Goal: Transaction & Acquisition: Purchase product/service

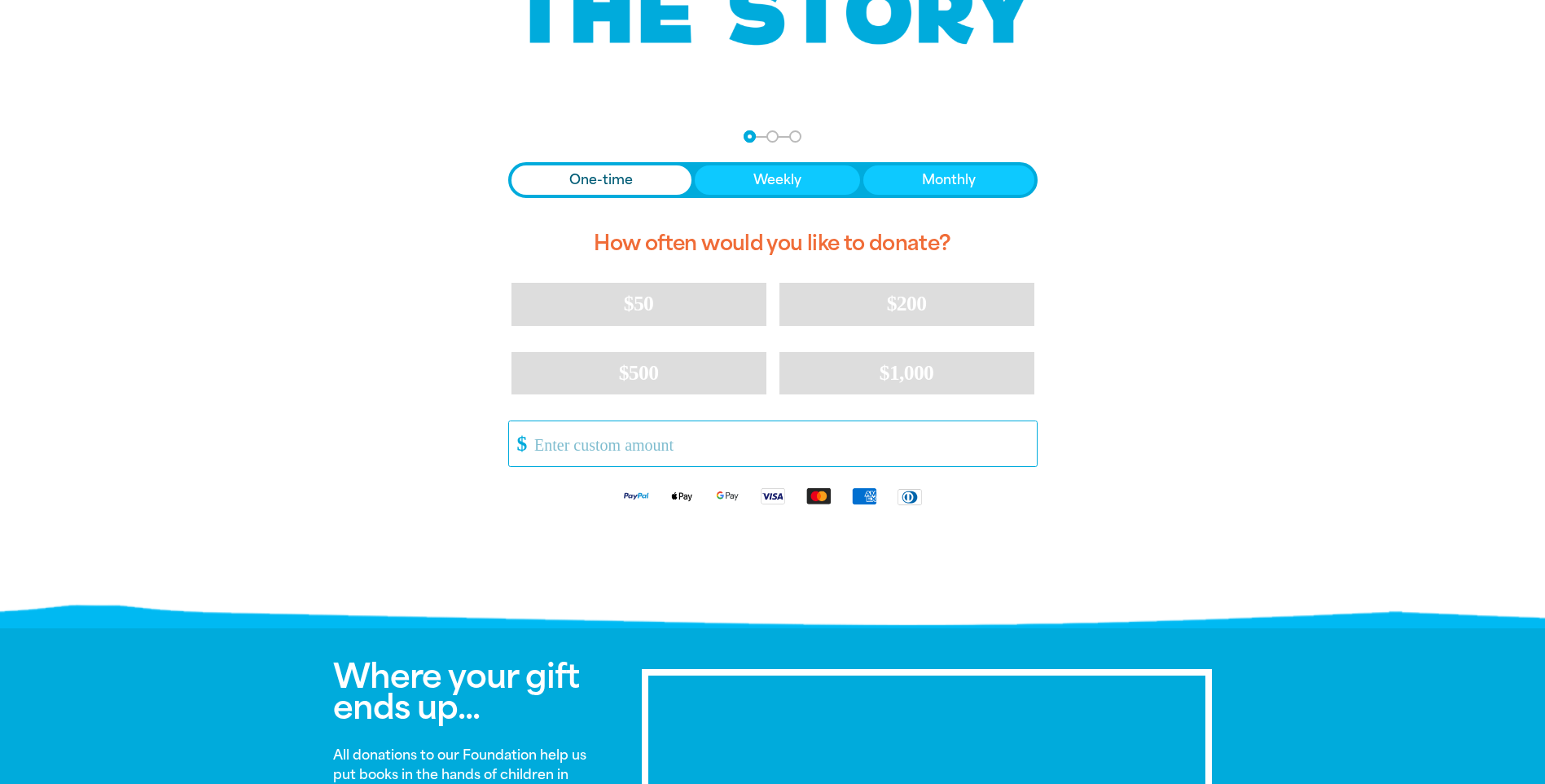
click at [640, 456] on input "Other Amount" at bounding box center [779, 443] width 513 height 45
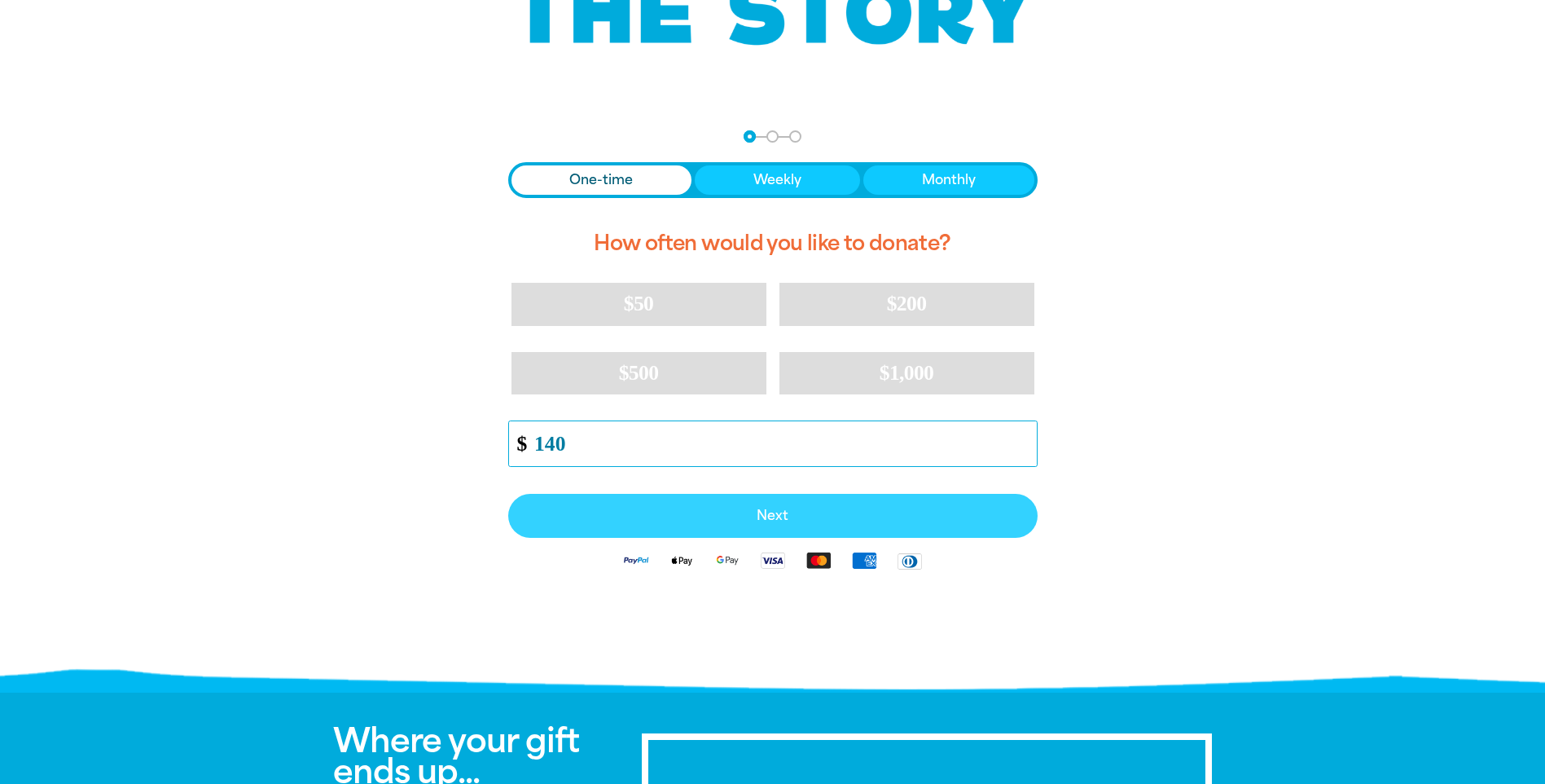
type input "140"
click at [692, 513] on span "Next" at bounding box center [772, 515] width 494 height 13
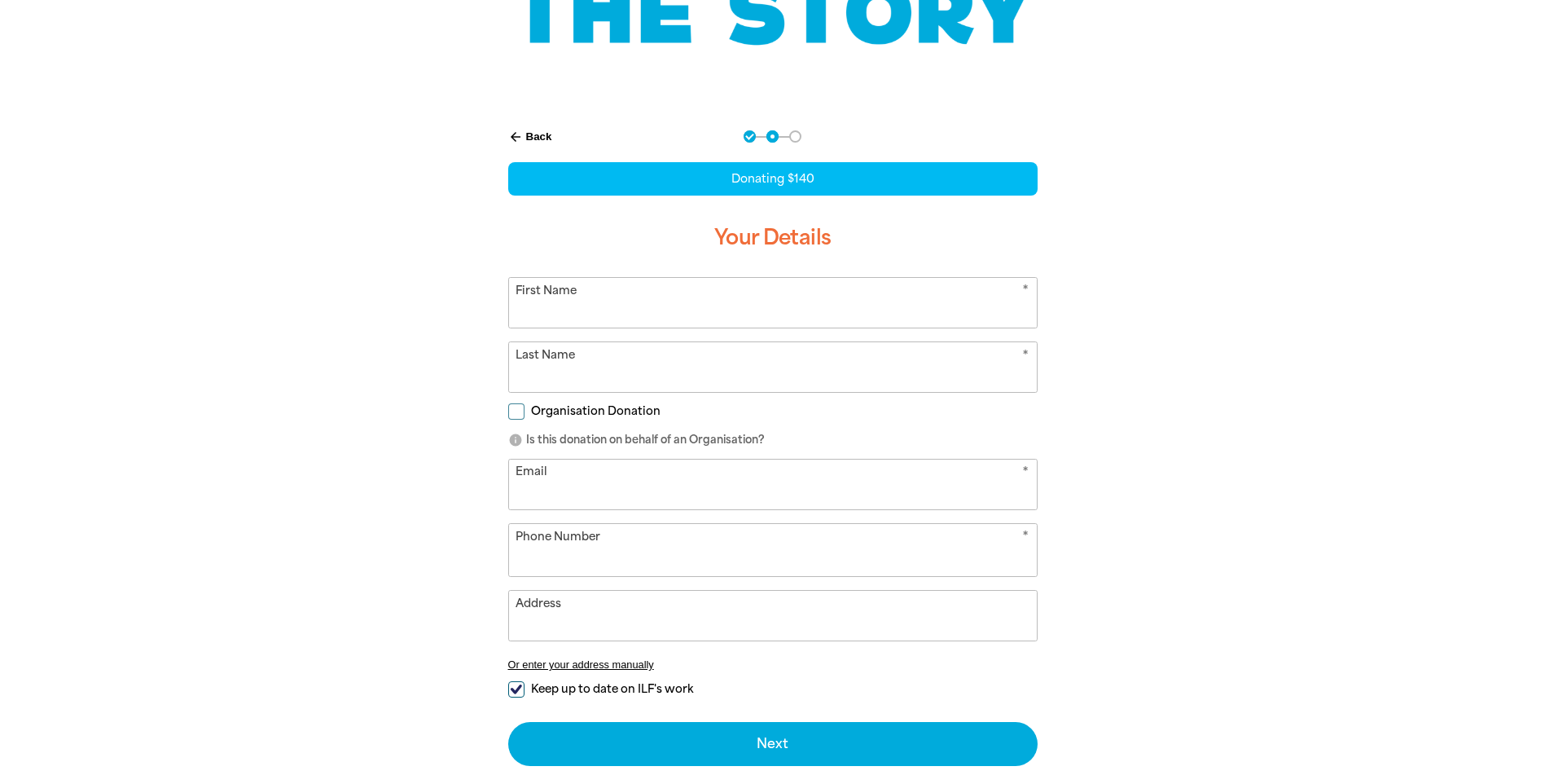
select select "AU"
click at [638, 309] on input "First Name" at bounding box center [773, 302] width 528 height 49
type input "Karen"
type input "Blyde"
type input "karenblyde@ppn.sa.edu.au"
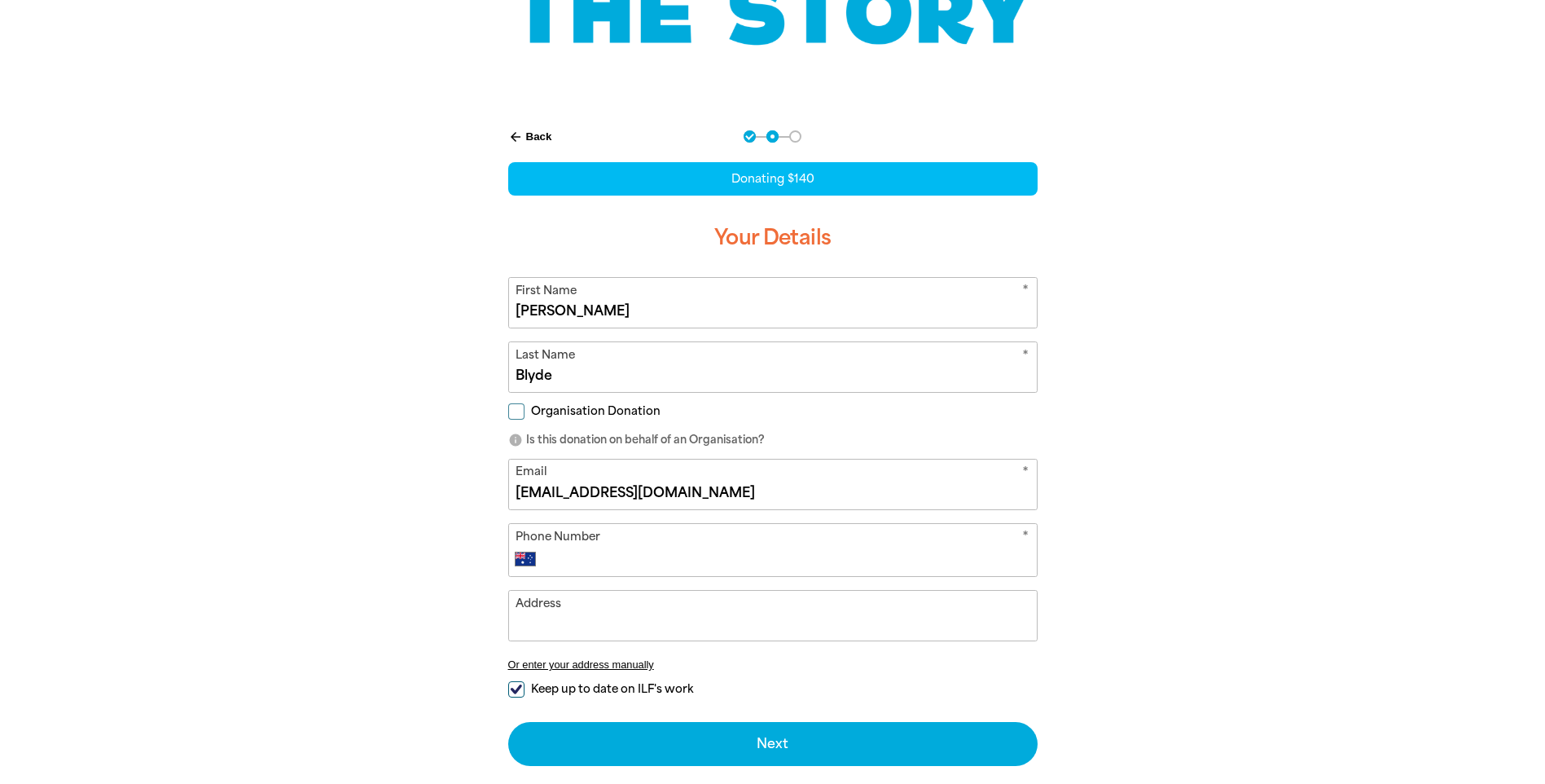
type input "+61 490 834 304"
click at [513, 413] on input "Organisation Donation" at bounding box center [516, 411] width 16 height 16
checkbox input "true"
select select "AU"
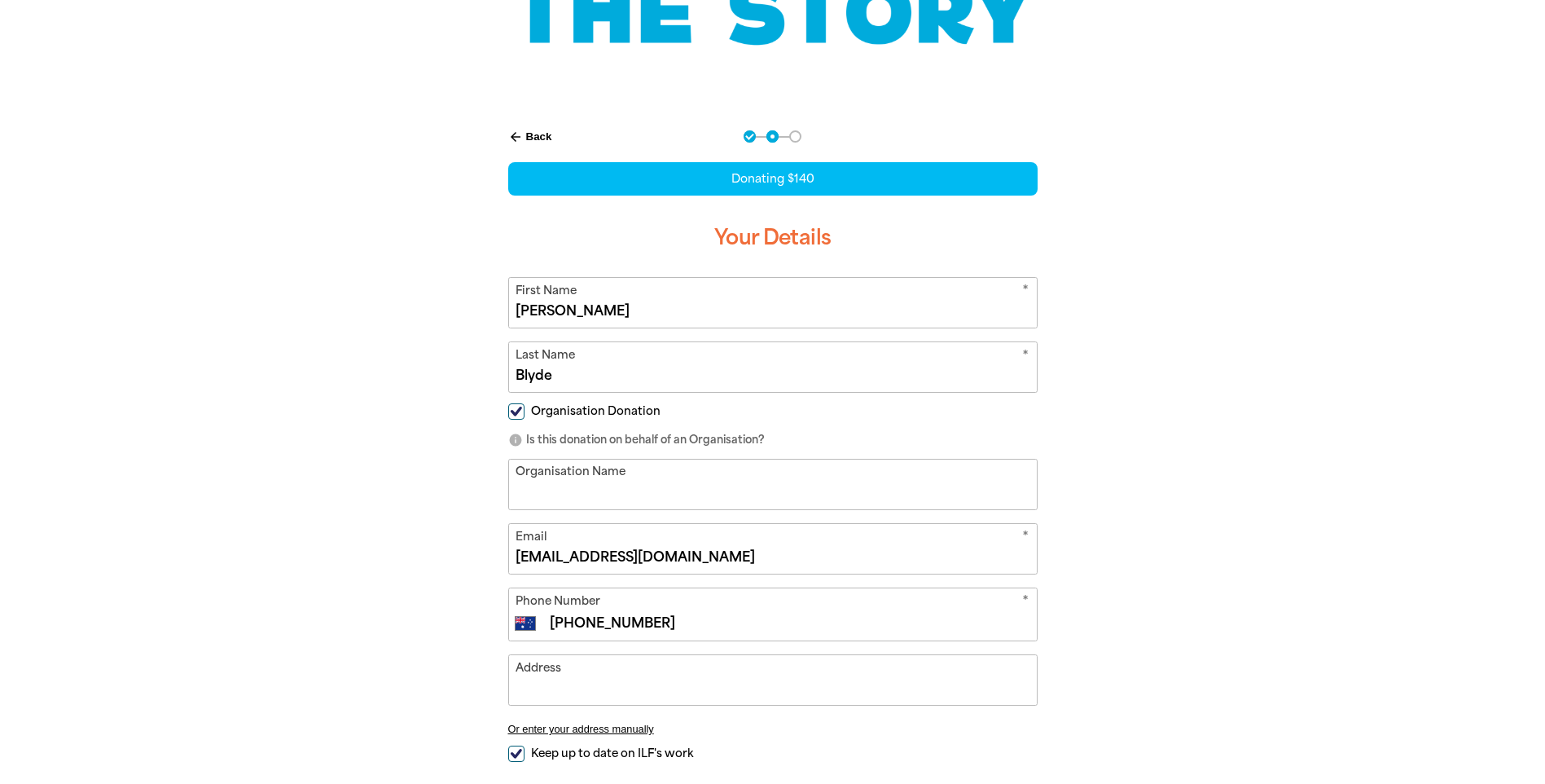
click at [564, 486] on input "Organisation Name" at bounding box center [773, 483] width 528 height 49
type input "Prescott Northern Primary School"
drag, startPoint x: 673, startPoint y: 622, endPoint x: 510, endPoint y: 642, distance: 164.2
click at [510, 642] on form "* First Name Karen * Last Name Blyde Organisation Donation info Is this donatio…" at bounding box center [773, 553] width 530 height 554
click at [596, 695] on input "Address" at bounding box center [773, 679] width 528 height 49
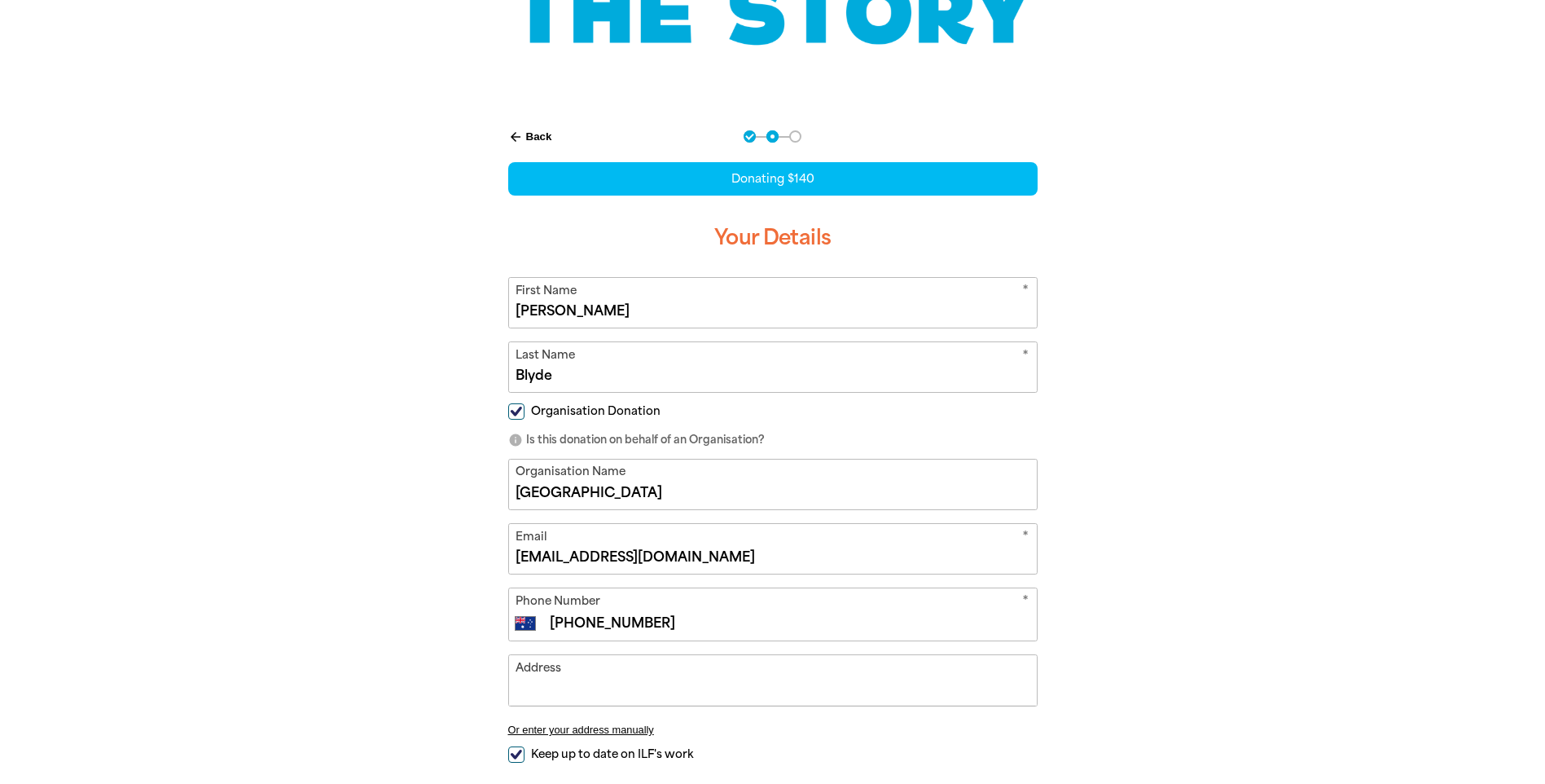
click at [1121, 550] on div "arrow_back Back Step 1 Step 2 Step 3 Donating $140 Your Details * First Name Ka…" at bounding box center [772, 521] width 977 height 823
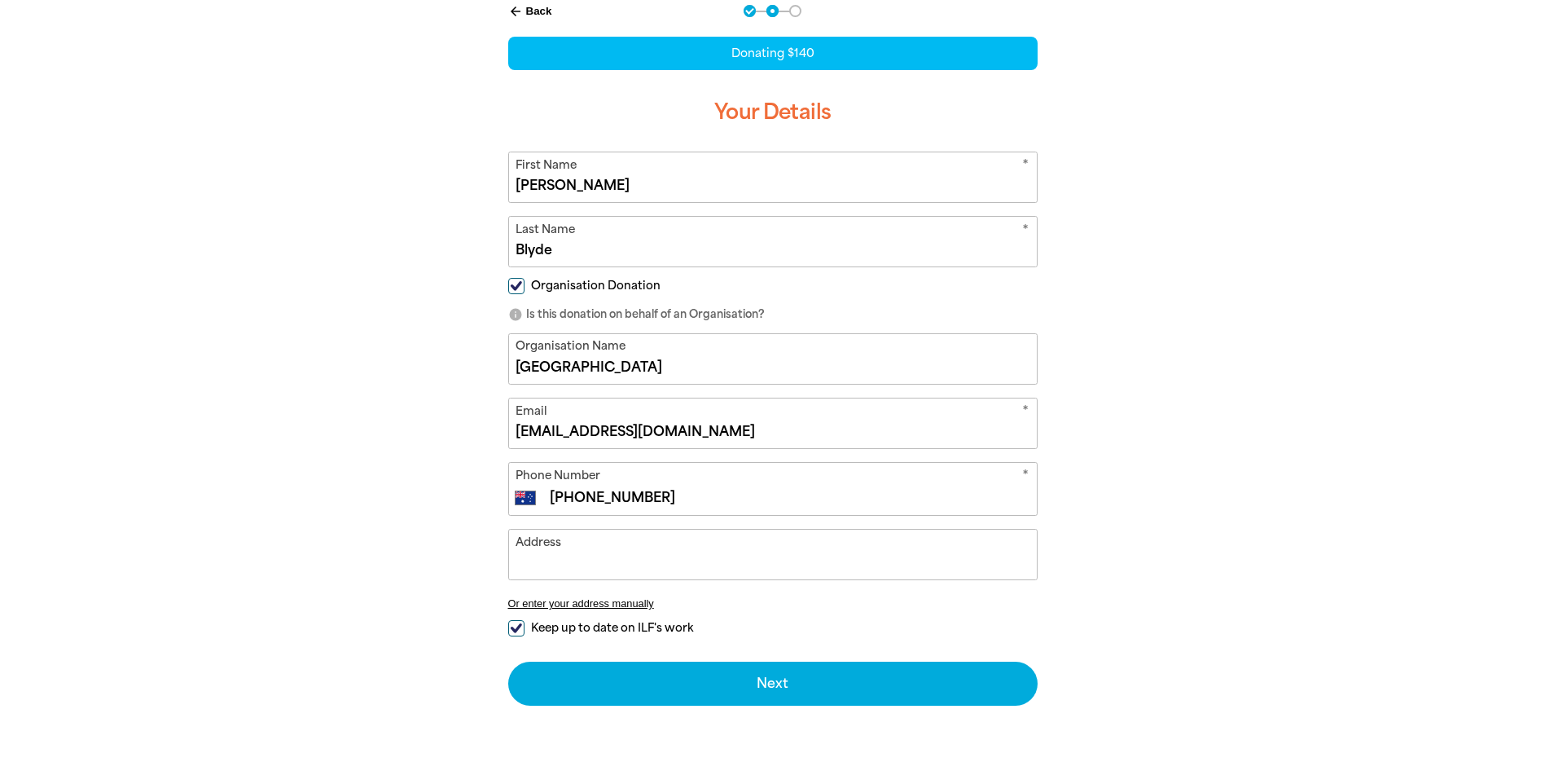
scroll to position [408, 0]
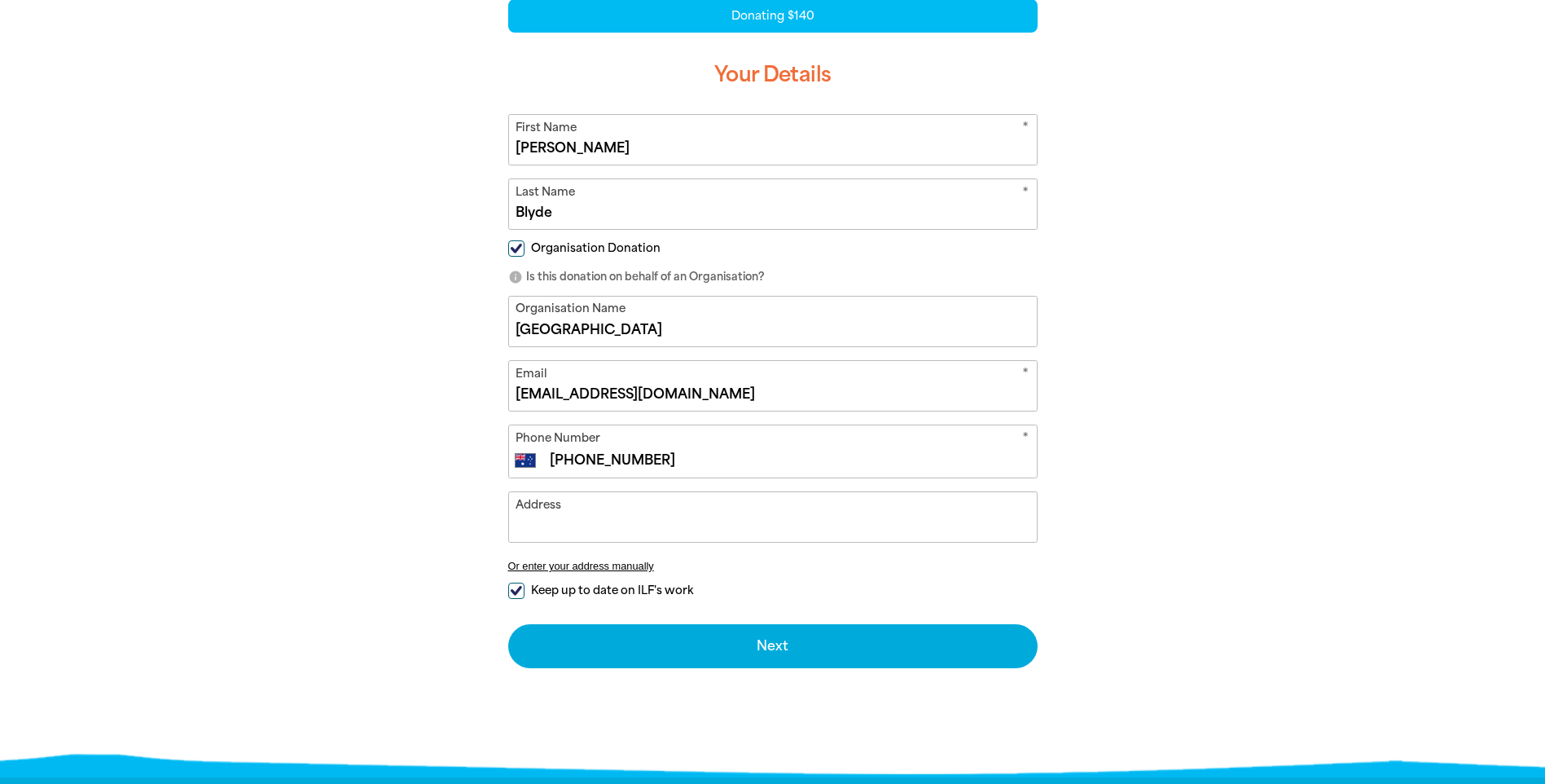
click at [514, 589] on input "Keep up to date on ILF's work" at bounding box center [516, 590] width 16 height 16
checkbox input "false"
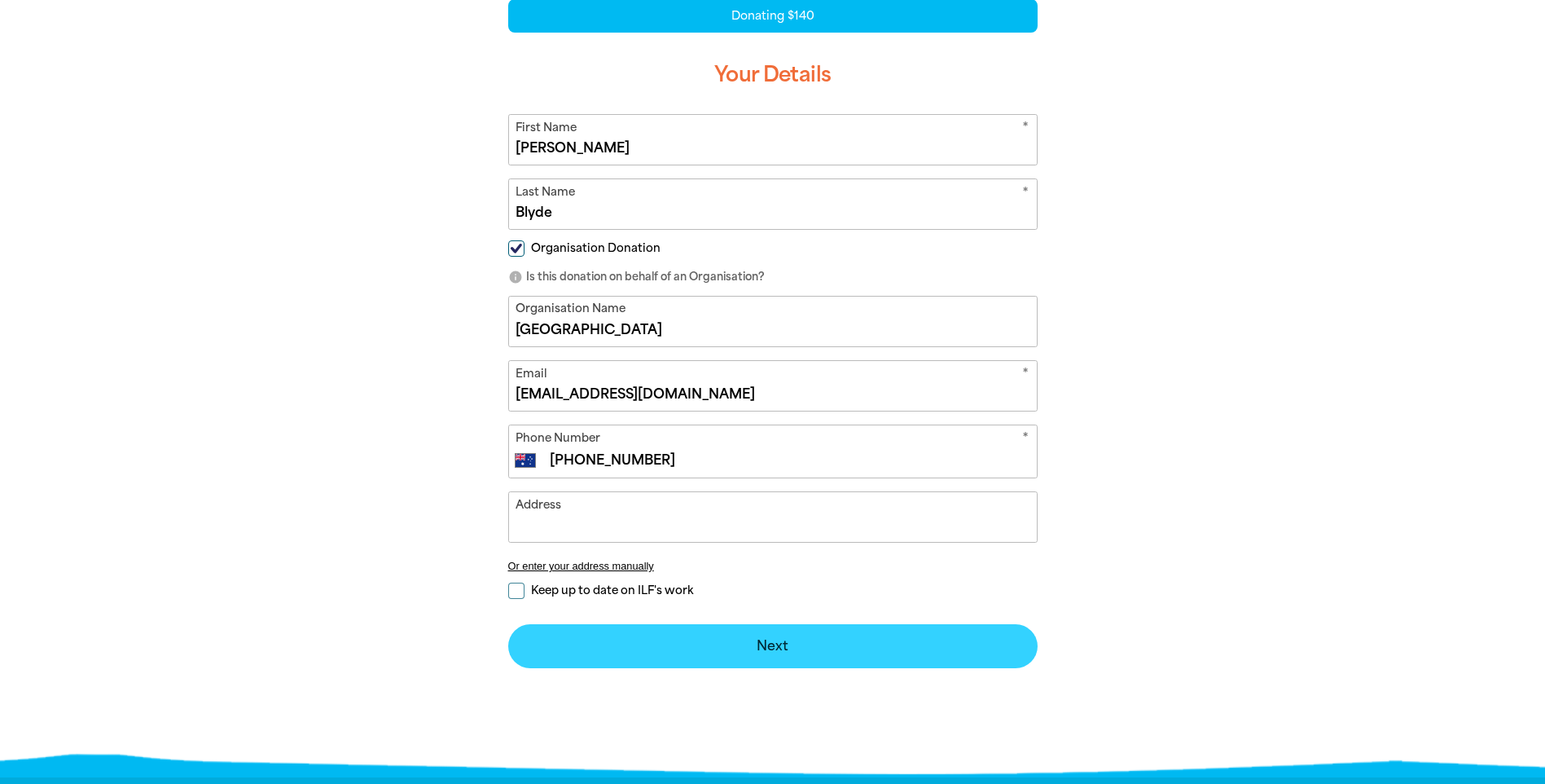
click at [716, 650] on button "Next chevron_right" at bounding box center [773, 645] width 530 height 44
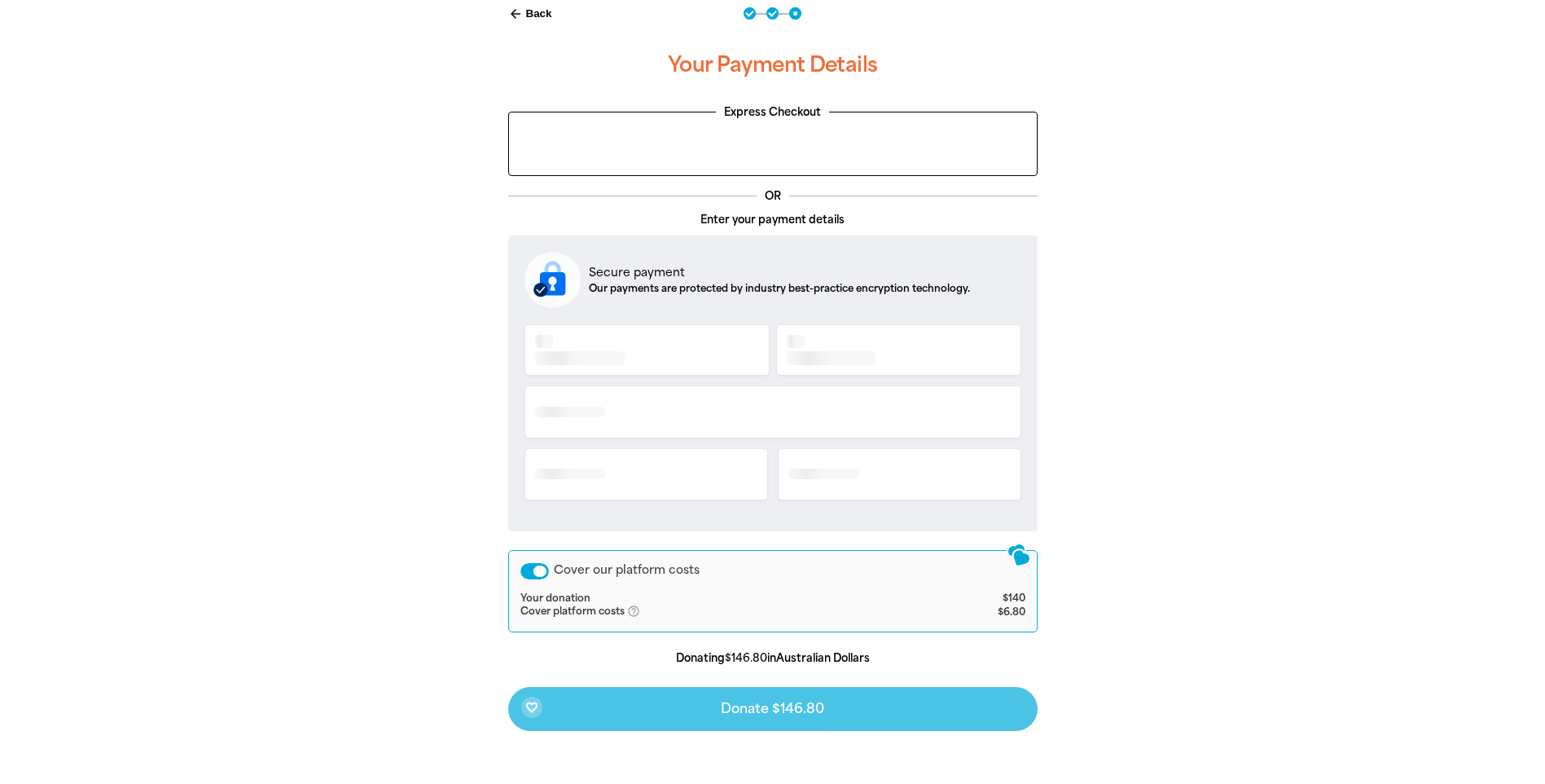
scroll to position [333, 0]
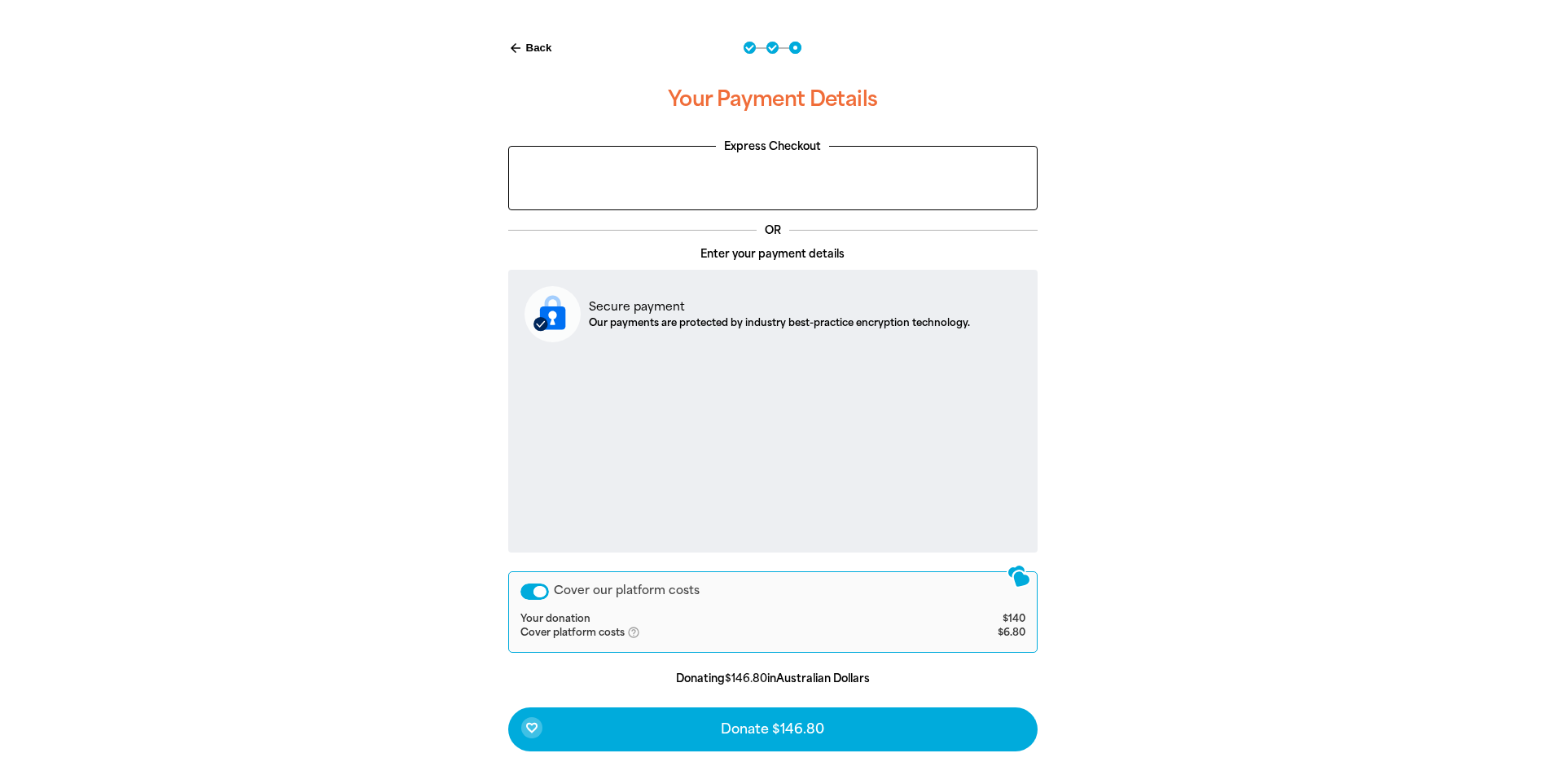
click at [527, 587] on div "Cover our platform costs" at bounding box center [534, 591] width 28 height 16
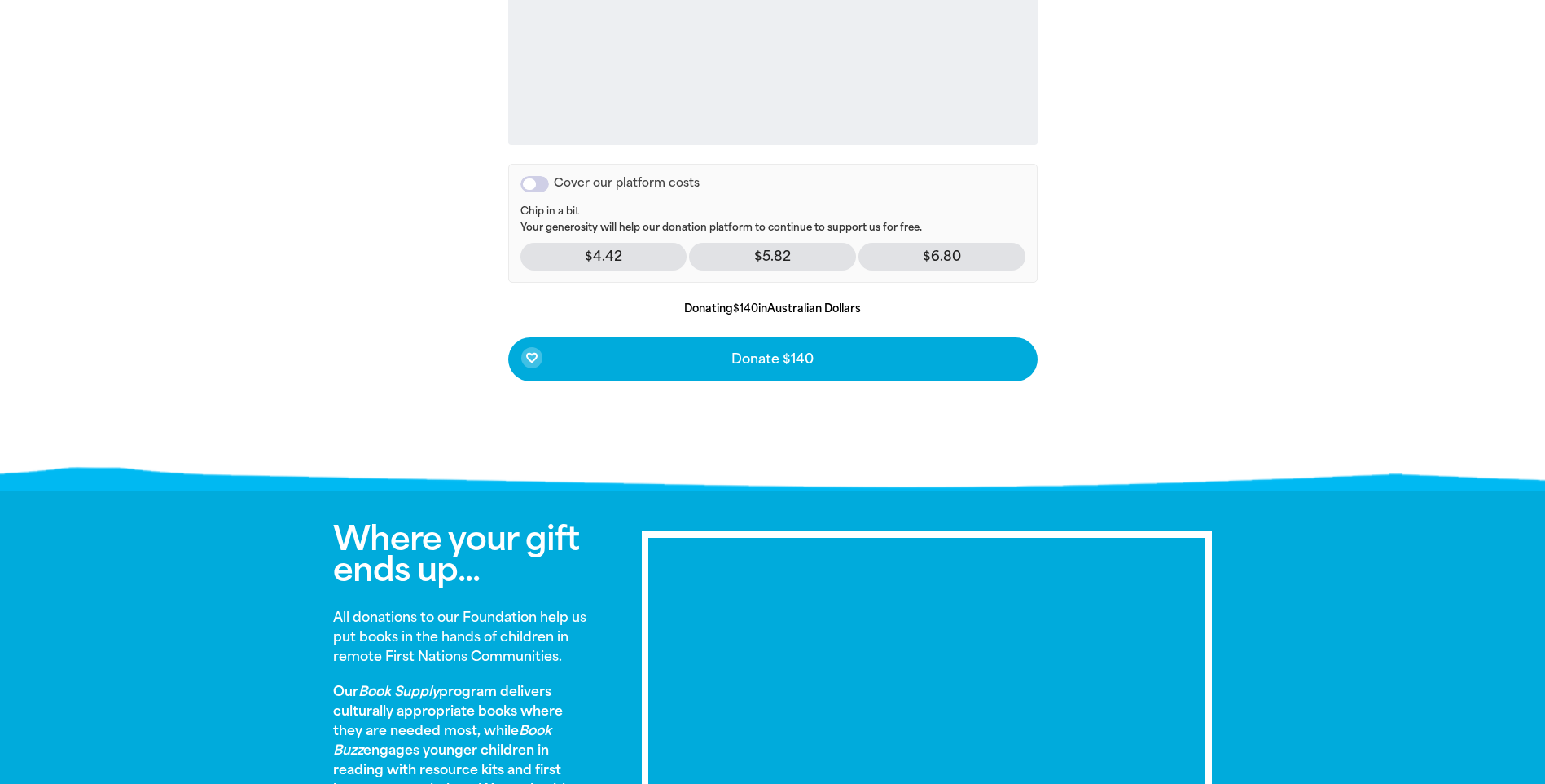
scroll to position [659, 0]
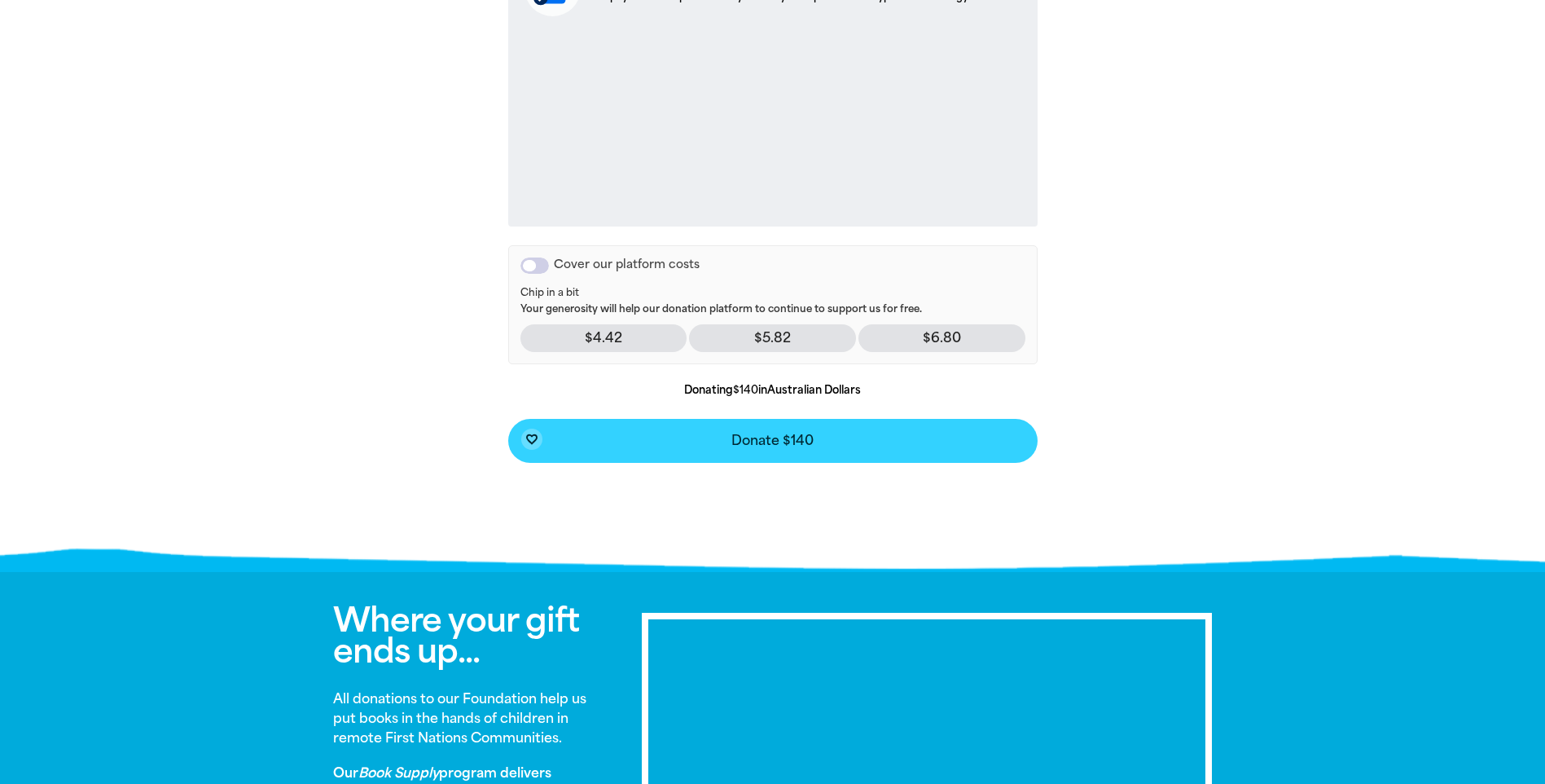
click at [771, 449] on button "favorite_border Donate $140" at bounding box center [773, 440] width 530 height 44
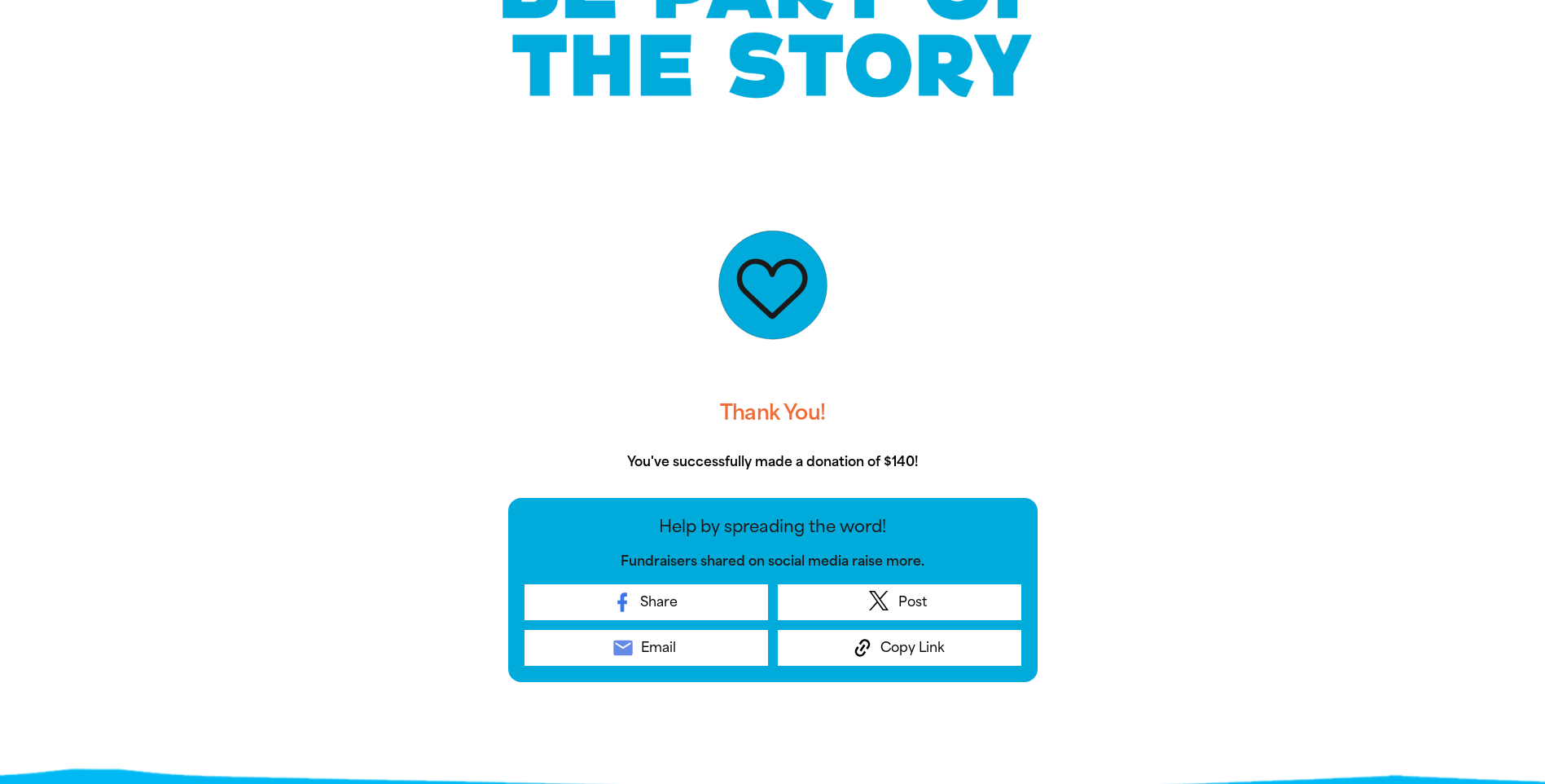
scroll to position [163, 0]
